Goal: Check status

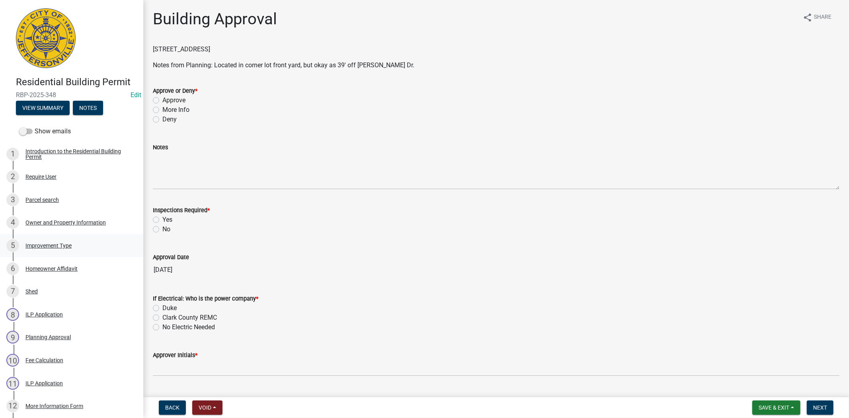
click at [53, 245] on div "Improvement Type" at bounding box center [48, 246] width 46 height 6
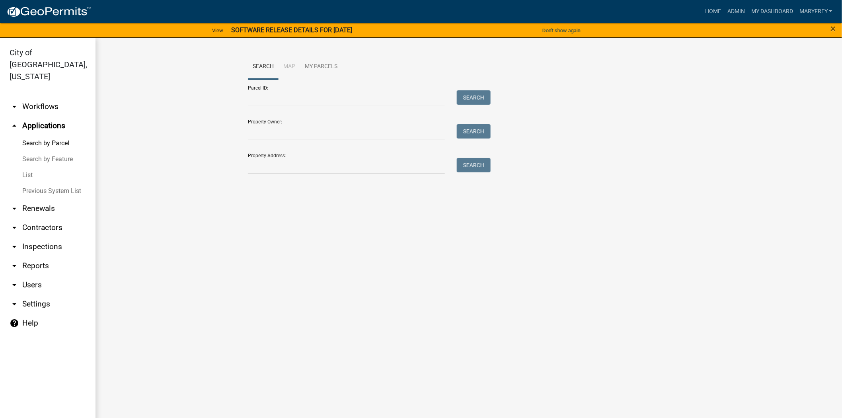
click at [54, 97] on link "arrow_drop_down Workflows" at bounding box center [48, 106] width 96 height 19
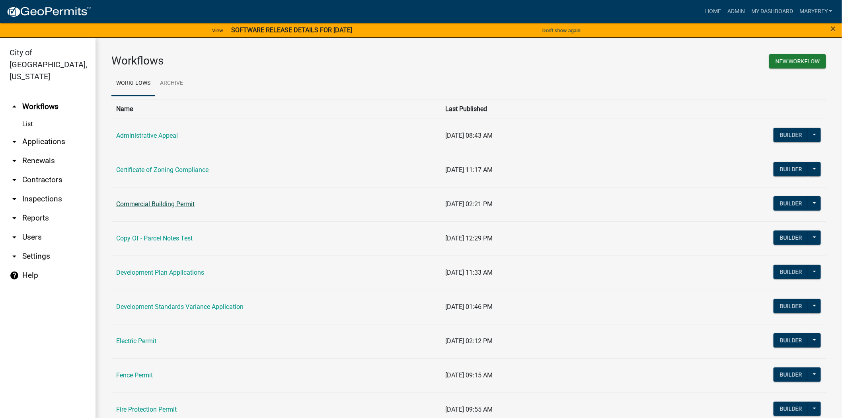
click at [140, 201] on link "Commercial Building Permit" at bounding box center [155, 204] width 78 height 8
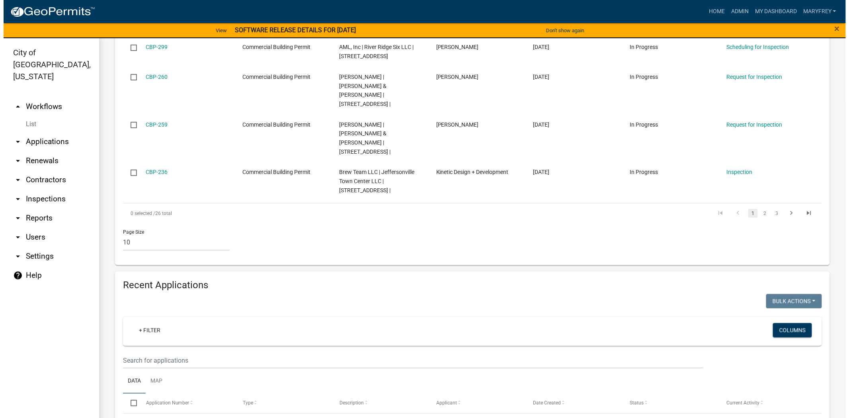
scroll to position [546, 0]
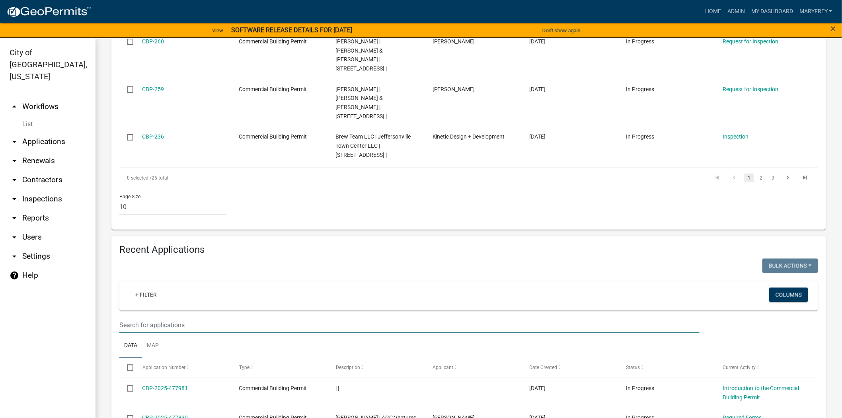
click at [167, 317] on input "text" at bounding box center [409, 325] width 581 height 16
click at [134, 317] on input "text" at bounding box center [409, 325] width 581 height 16
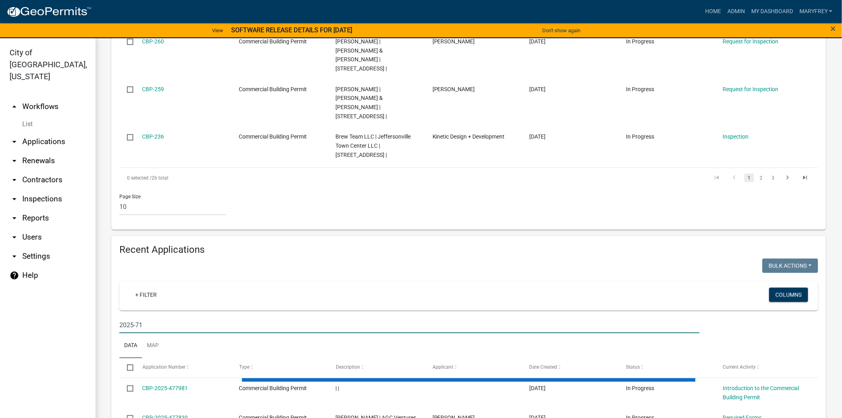
type input "2025-71"
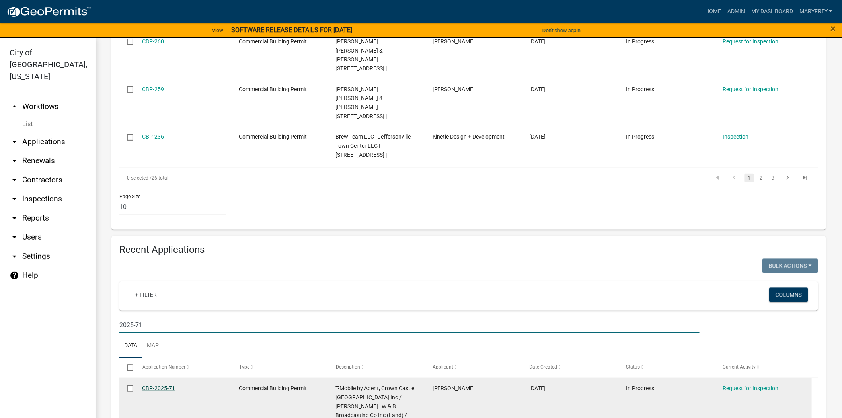
click at [153, 385] on link "CBP-2025-71" at bounding box center [159, 388] width 33 height 6
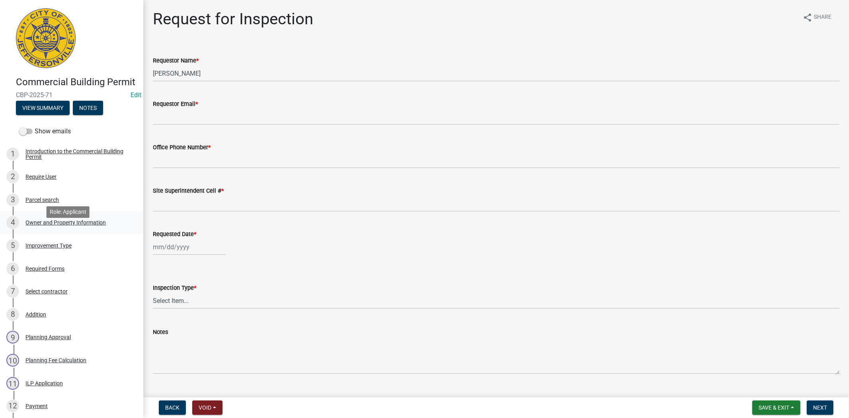
click at [66, 225] on div "Owner and Property Information" at bounding box center [65, 223] width 80 height 6
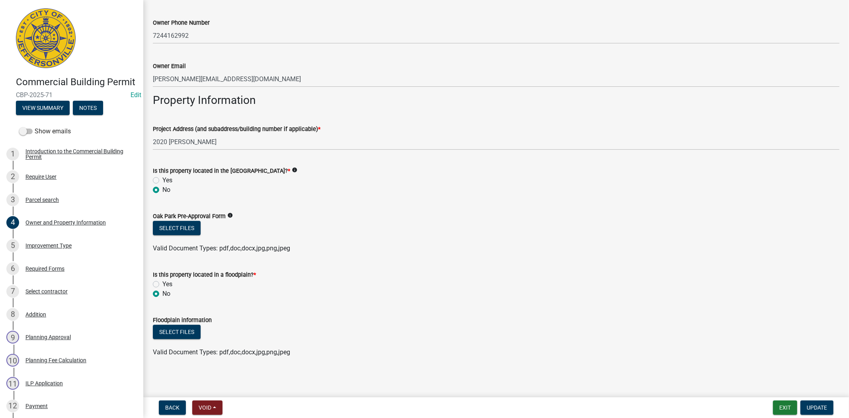
scroll to position [363, 0]
click at [60, 252] on div "5 Improvement Type" at bounding box center [68, 245] width 124 height 13
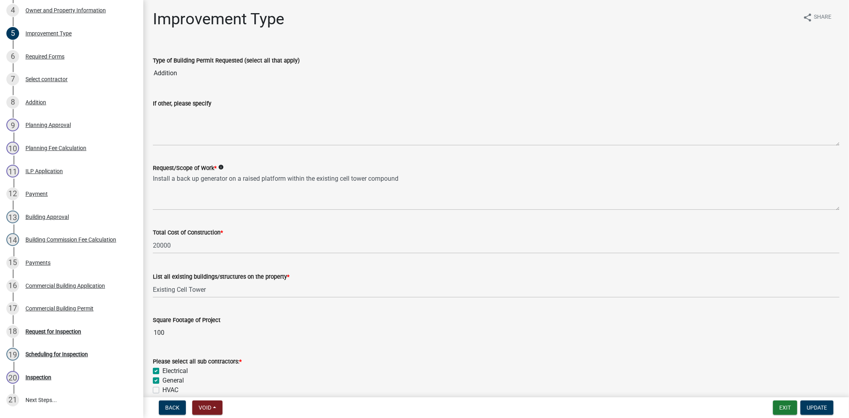
scroll to position [224, 0]
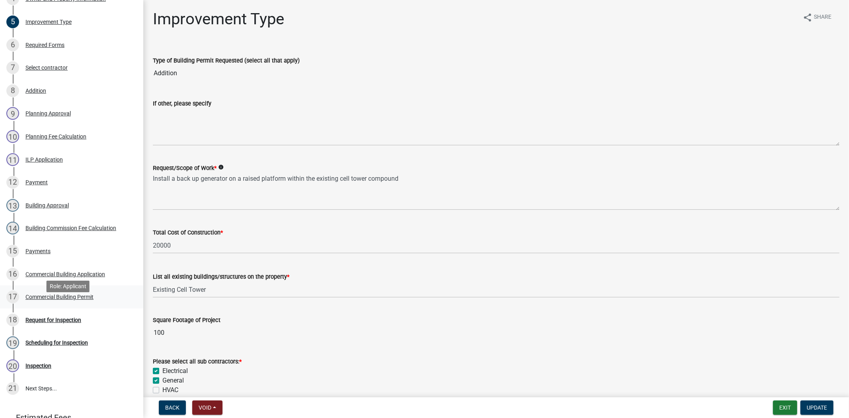
click at [62, 303] on div "17 Commercial Building Permit" at bounding box center [68, 297] width 124 height 13
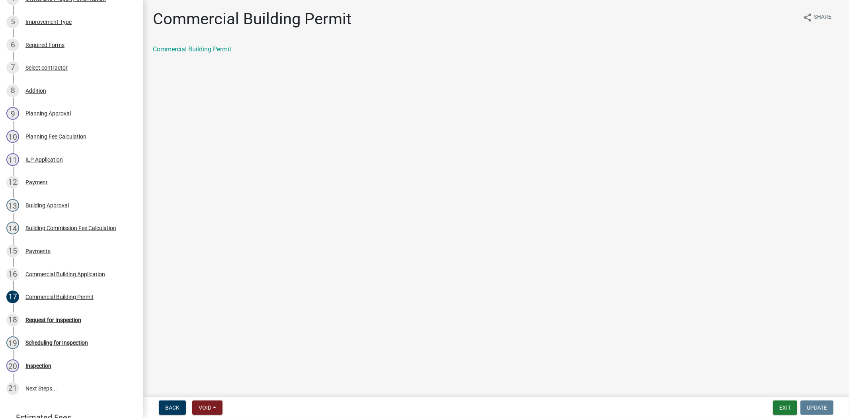
click at [209, 53] on div "Commercial Building Permit" at bounding box center [496, 50] width 687 height 10
click at [209, 45] on link "Commercial Building Permit" at bounding box center [192, 49] width 78 height 8
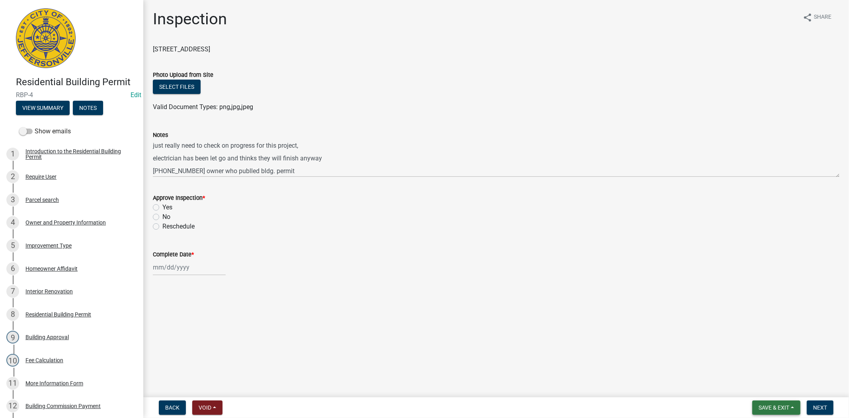
click at [786, 405] on span "Save & Exit" at bounding box center [774, 408] width 31 height 6
click at [761, 385] on button "Save & Exit" at bounding box center [769, 386] width 64 height 19
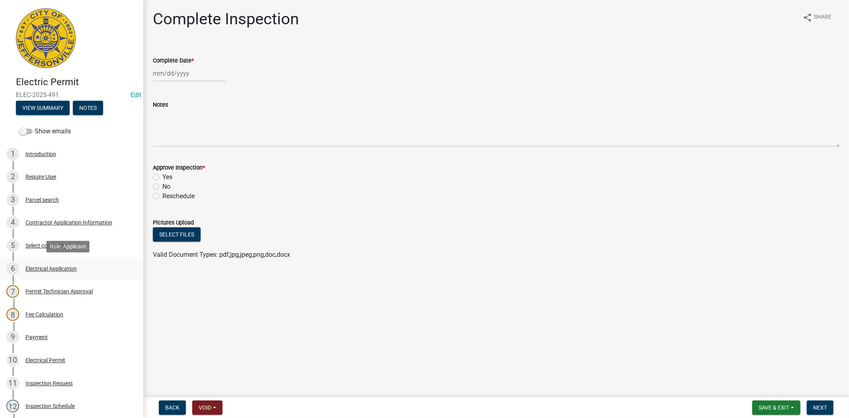
click at [59, 267] on div "Electrical Application" at bounding box center [50, 269] width 51 height 6
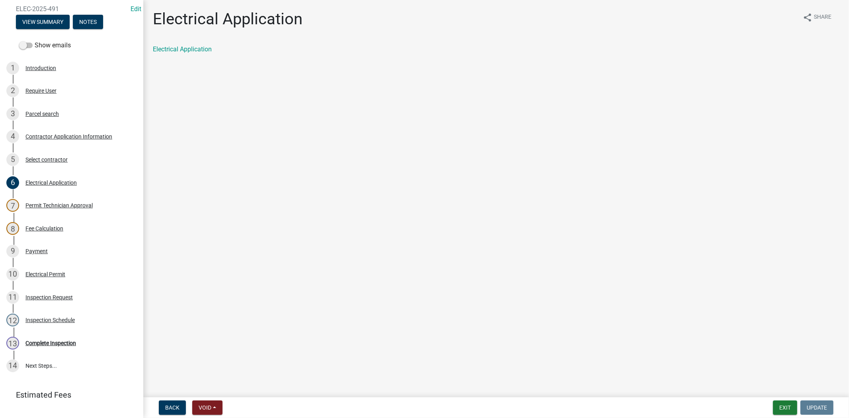
scroll to position [119, 0]
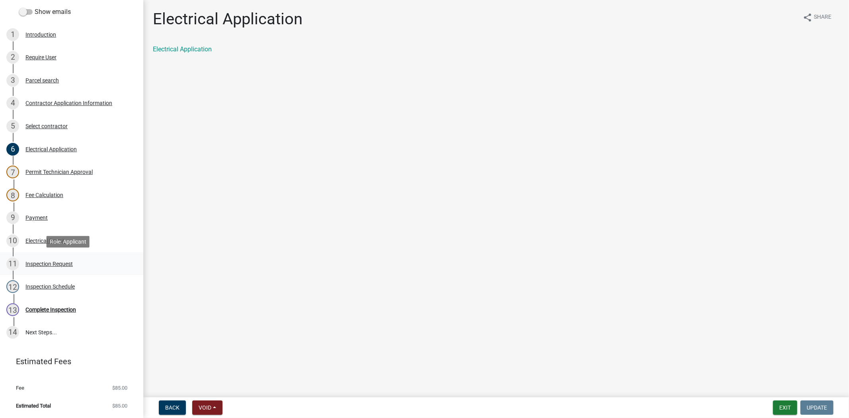
click at [50, 263] on div "Inspection Request" at bounding box center [48, 264] width 47 height 6
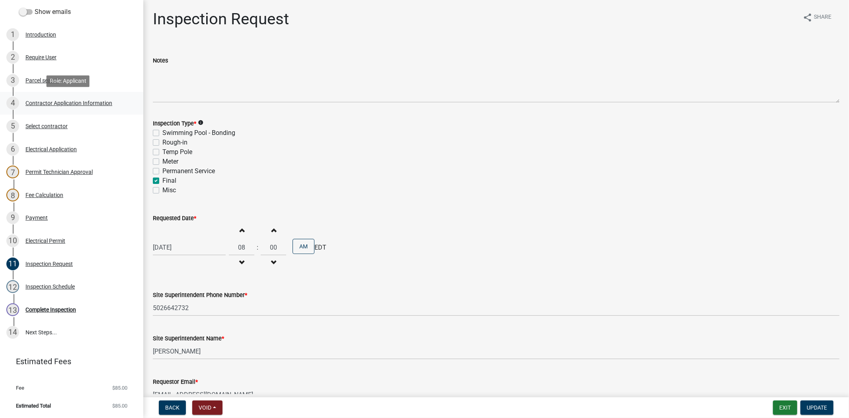
click at [41, 93] on link "4 Contractor Application Information" at bounding box center [71, 103] width 143 height 23
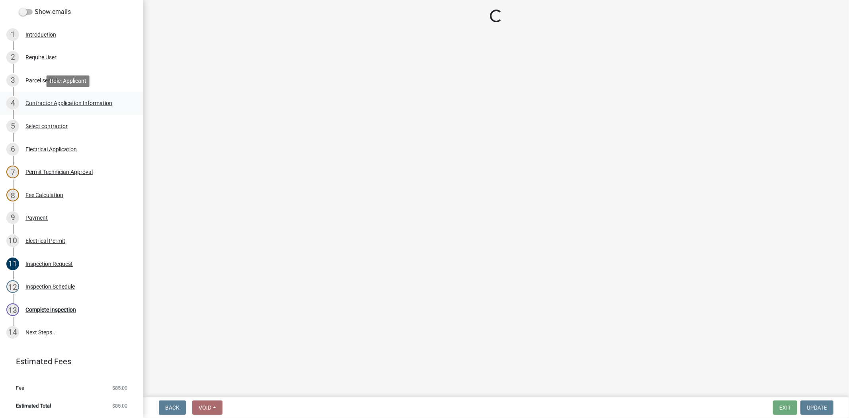
click at [48, 99] on div "4 Contractor Application Information" at bounding box center [68, 103] width 124 height 13
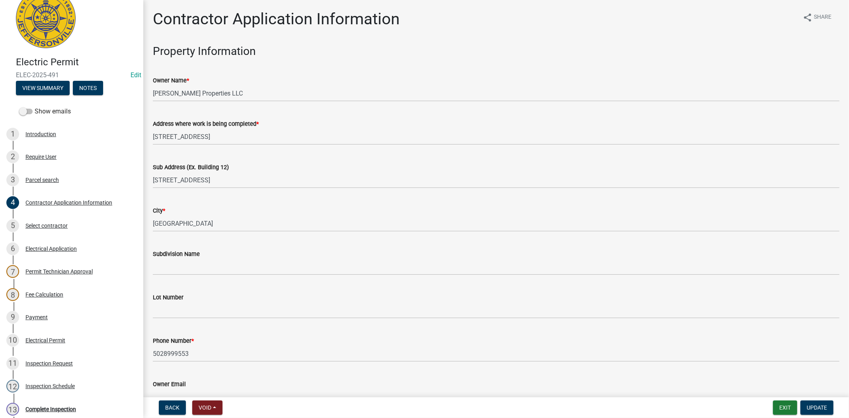
scroll to position [0, 0]
